Goal: Task Accomplishment & Management: Complete application form

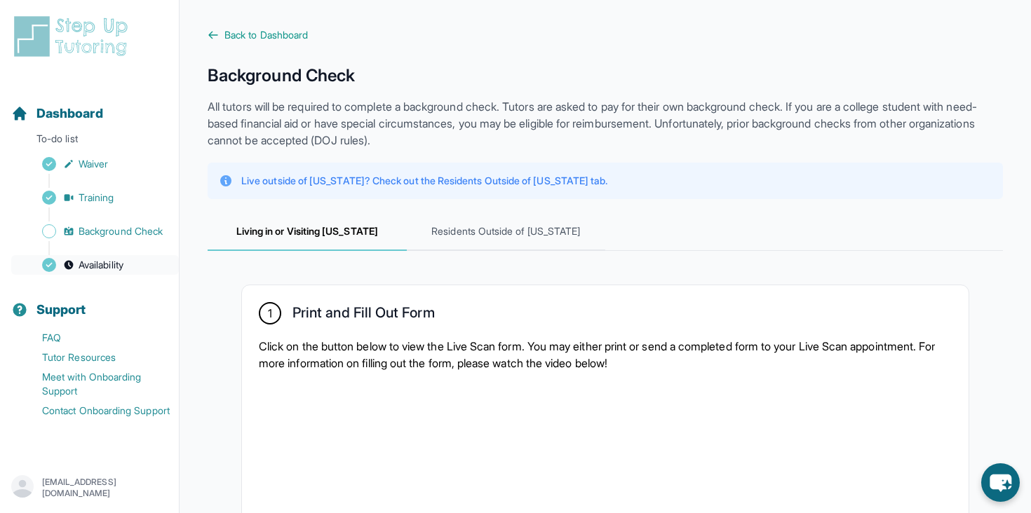
click at [141, 266] on link "Availability" at bounding box center [95, 265] width 168 height 20
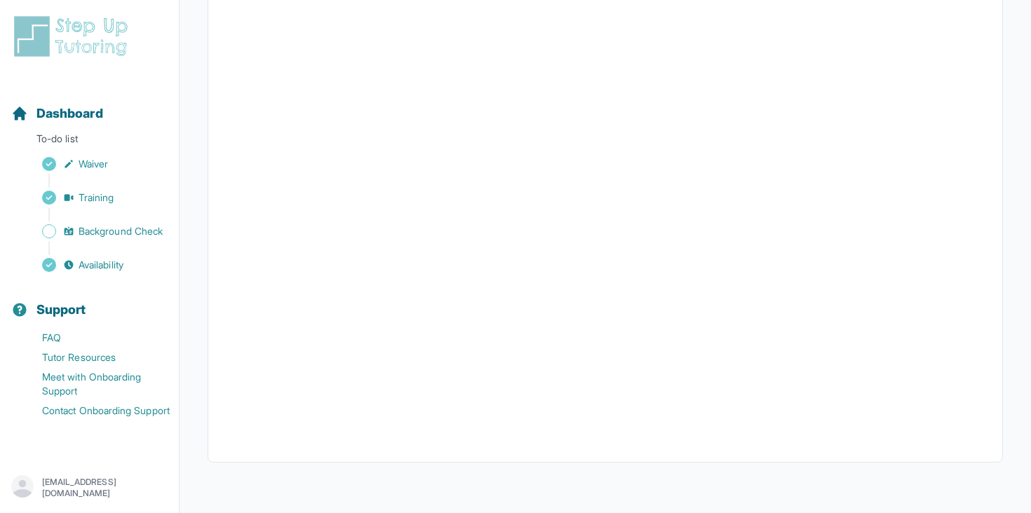
scroll to position [302, 0]
click at [95, 258] on span "Availability" at bounding box center [101, 265] width 45 height 14
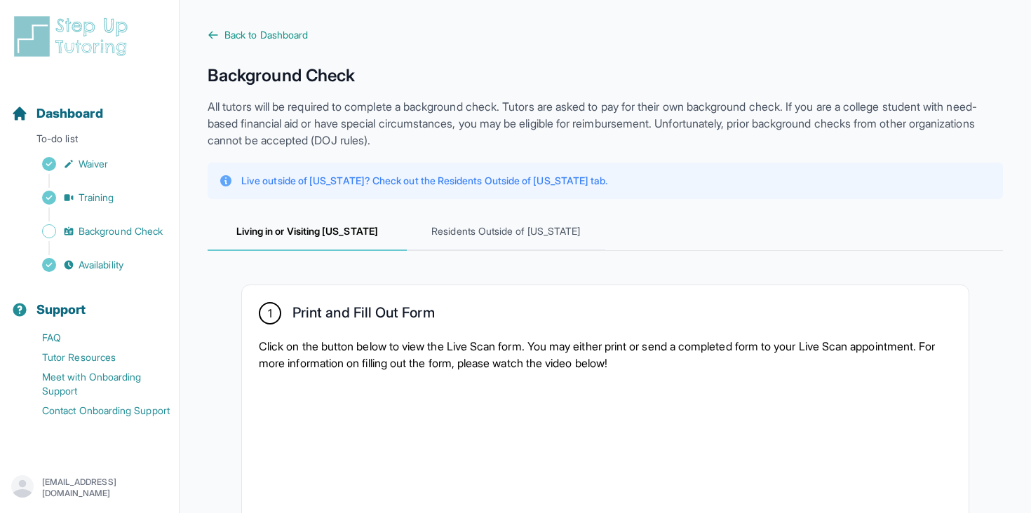
scroll to position [340, 0]
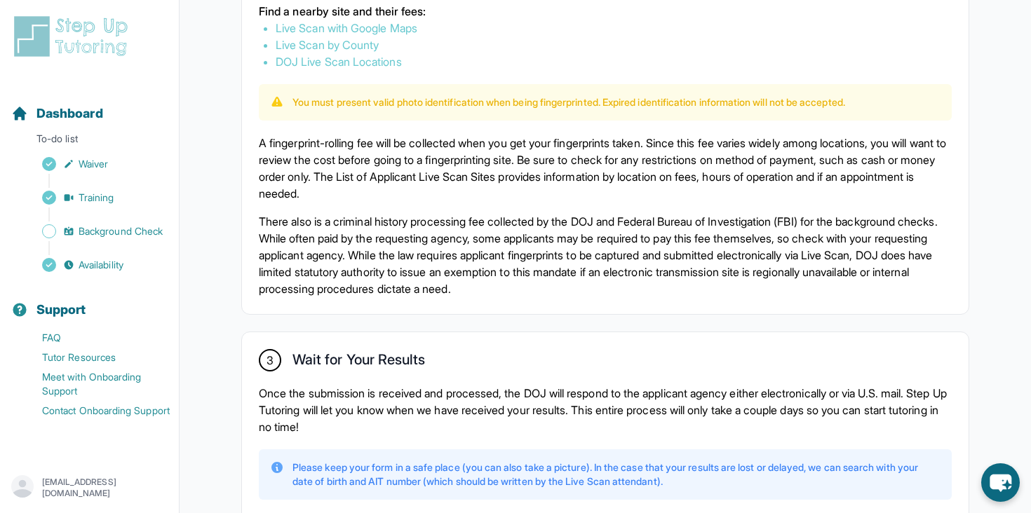
scroll to position [1000, 0]
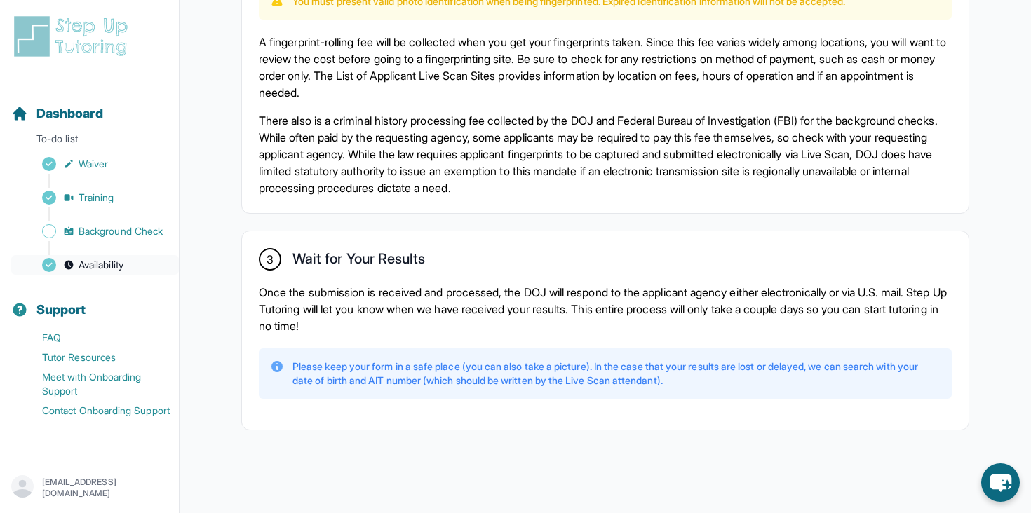
click at [97, 267] on span "Availability" at bounding box center [101, 265] width 45 height 14
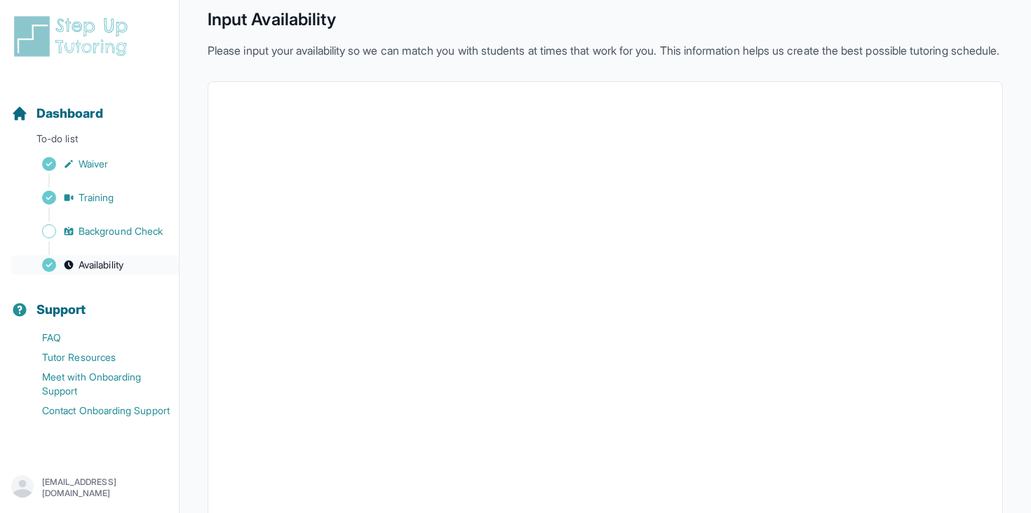
scroll to position [302, 0]
